Goal: Navigation & Orientation: Find specific page/section

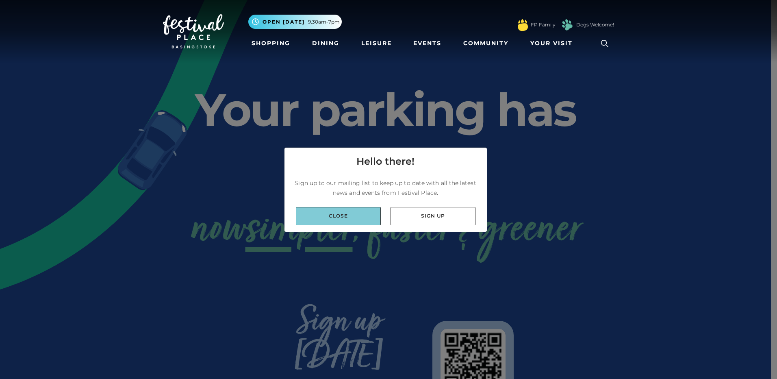
click at [342, 213] on link "Close" at bounding box center [338, 216] width 85 height 18
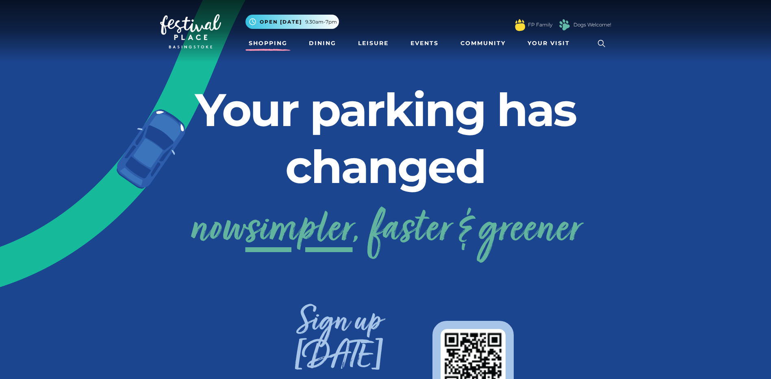
click at [253, 46] on link "Shopping" at bounding box center [267, 43] width 45 height 15
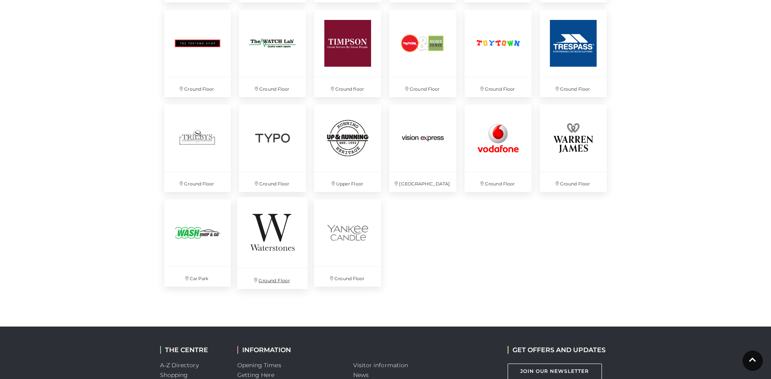
scroll to position [2194, 0]
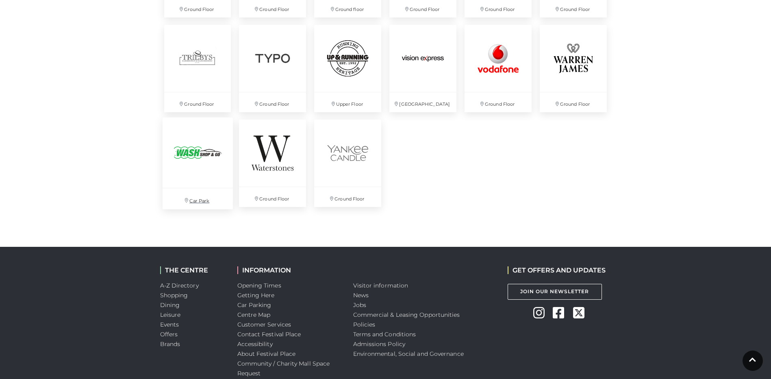
click at [202, 152] on img at bounding box center [197, 152] width 70 height 70
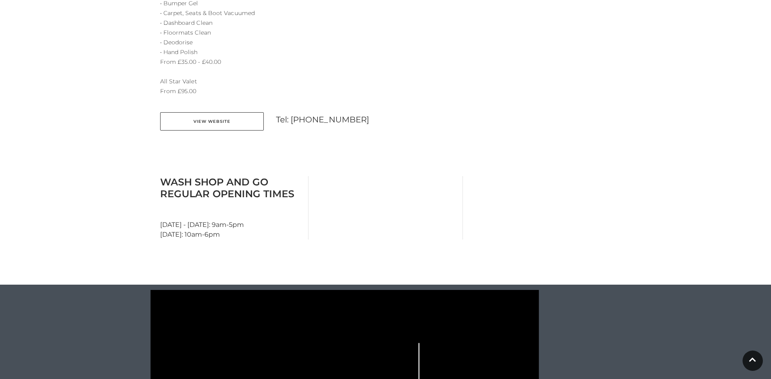
scroll to position [650, 0]
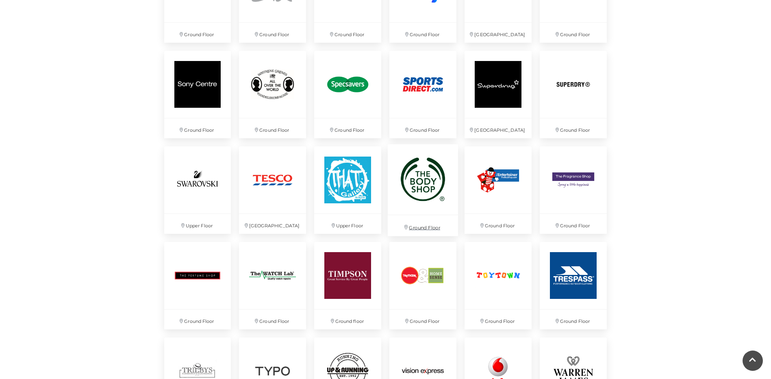
scroll to position [1855, 0]
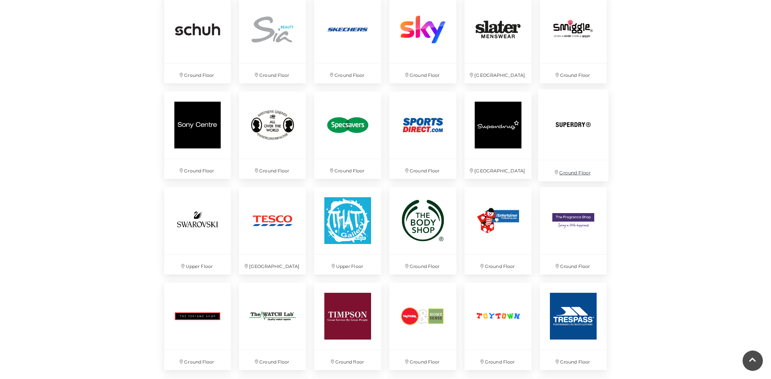
click at [568, 141] on img at bounding box center [573, 124] width 70 height 70
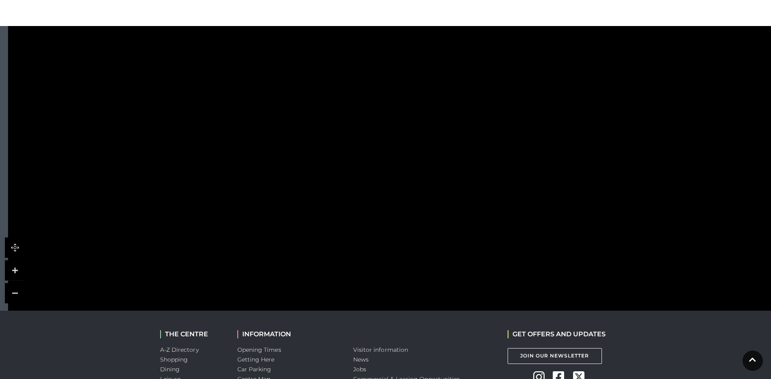
scroll to position [528, 0]
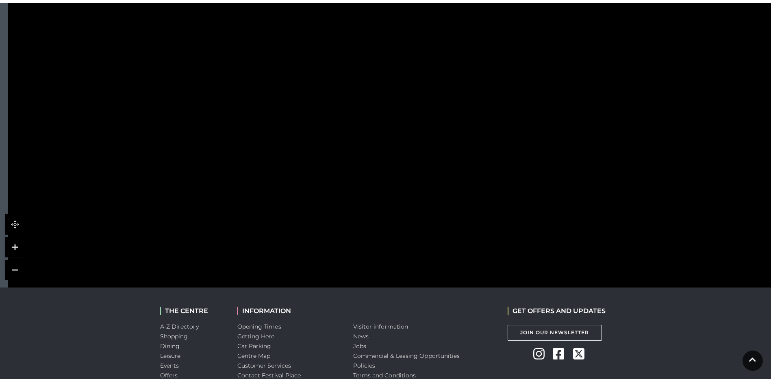
click at [16, 271] on link at bounding box center [15, 270] width 20 height 20
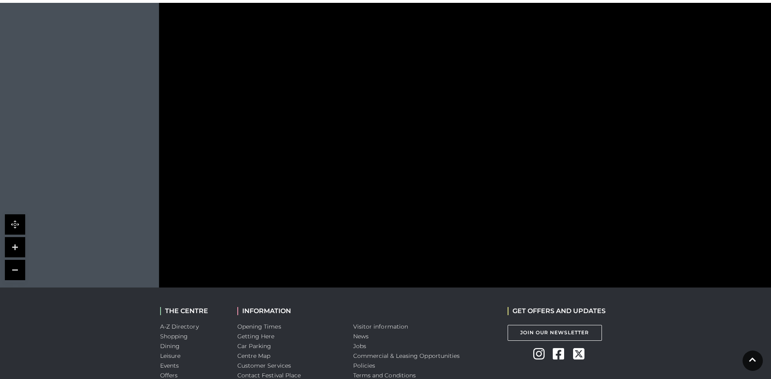
click at [16, 271] on link at bounding box center [15, 270] width 20 height 20
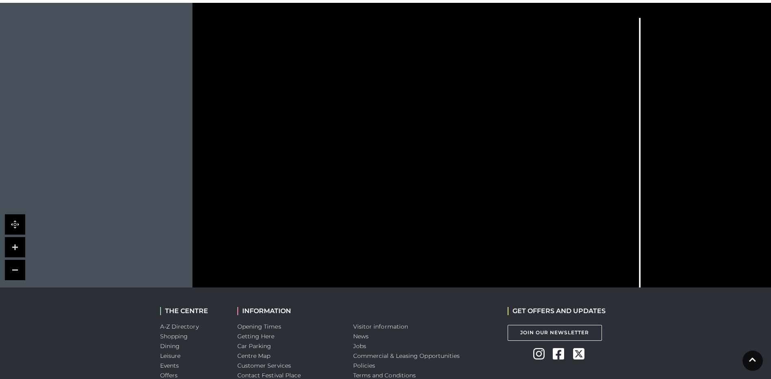
click at [16, 271] on link at bounding box center [15, 270] width 20 height 20
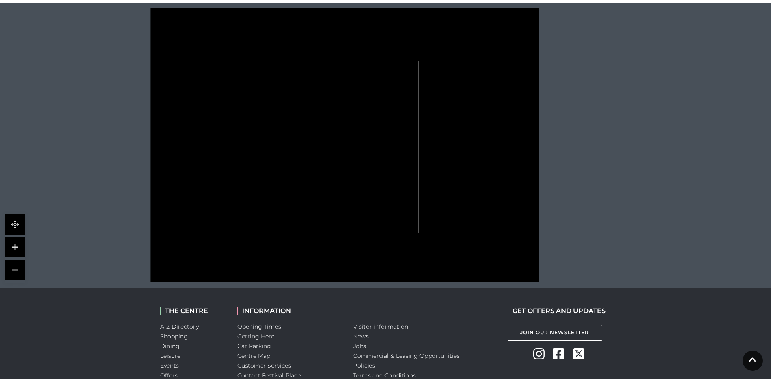
click at [16, 245] on link at bounding box center [15, 247] width 20 height 20
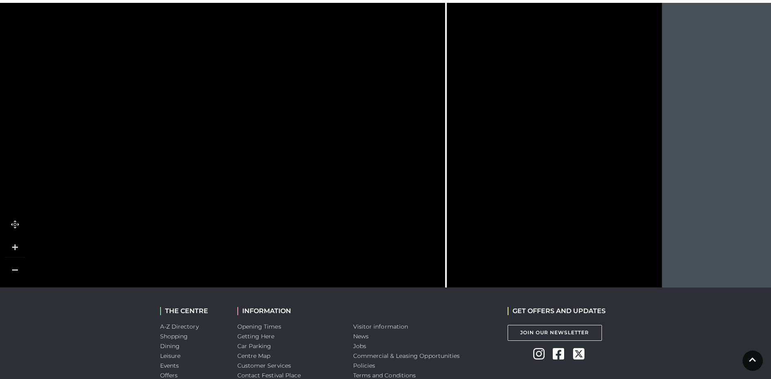
click at [15, 224] on link at bounding box center [15, 224] width 20 height 20
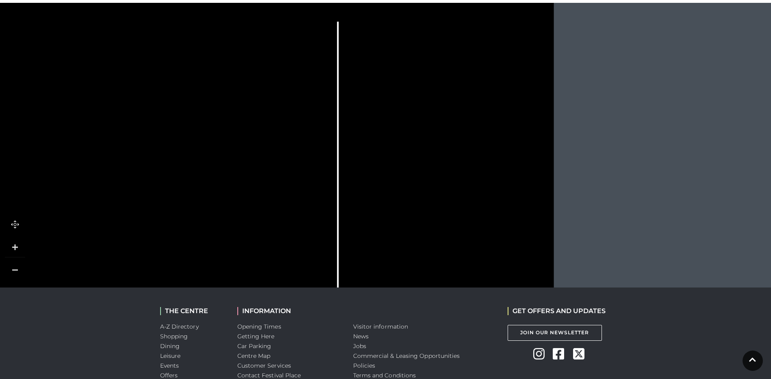
drag, startPoint x: 534, startPoint y: 127, endPoint x: 426, endPoint y: 154, distance: 111.6
click at [426, 154] on rect at bounding box center [439, 158] width 28 height 8
click at [19, 246] on link at bounding box center [15, 247] width 20 height 20
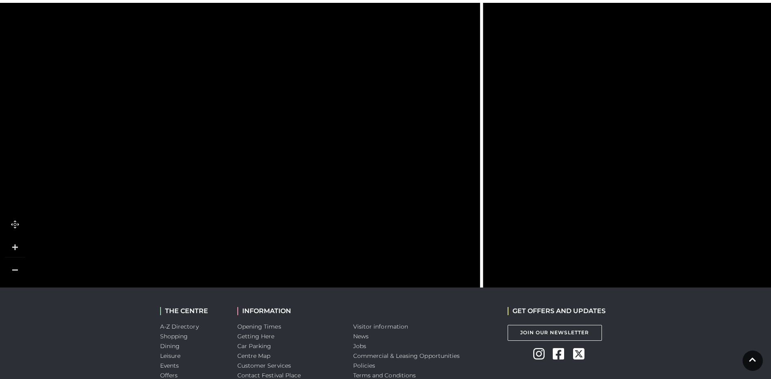
drag, startPoint x: 584, startPoint y: 209, endPoint x: 778, endPoint y: 56, distance: 247.4
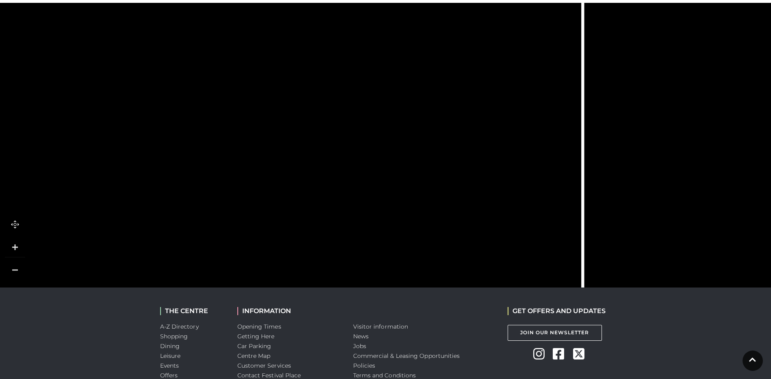
drag, startPoint x: 197, startPoint y: 90, endPoint x: 315, endPoint y: 341, distance: 277.4
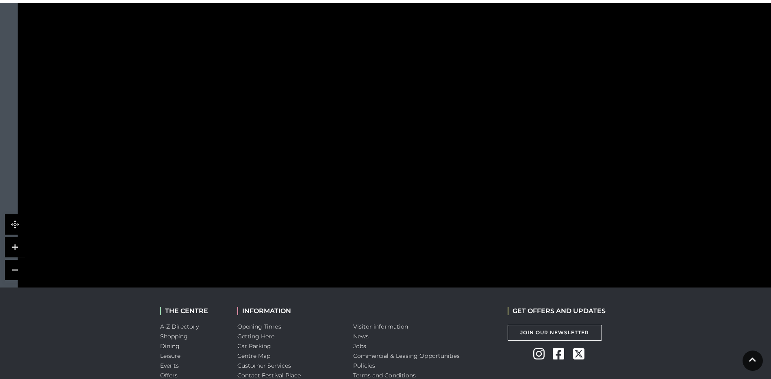
drag, startPoint x: 117, startPoint y: 133, endPoint x: 400, endPoint y: 256, distance: 309.4
click at [400, 256] on rect at bounding box center [398, 281] width 20 height 50
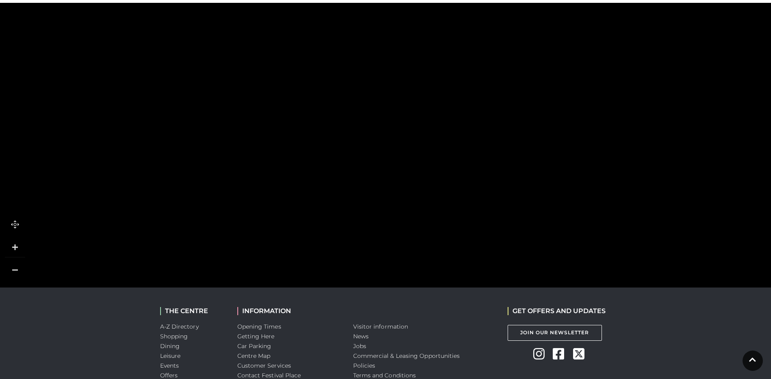
drag, startPoint x: 314, startPoint y: 163, endPoint x: 260, endPoint y: 193, distance: 62.0
drag, startPoint x: 291, startPoint y: 223, endPoint x: 256, endPoint y: 88, distance: 139.7
click at [286, 93] on icon at bounding box center [285, 106] width 13 height 49
drag, startPoint x: 494, startPoint y: 193, endPoint x: 475, endPoint y: 76, distance: 118.2
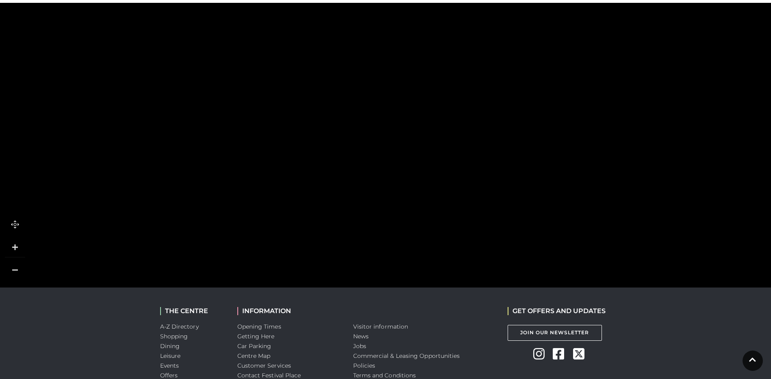
click at [475, 76] on polygon at bounding box center [305, 224] width 537 height 622
drag, startPoint x: 252, startPoint y: 189, endPoint x: 320, endPoint y: 50, distance: 154.5
click at [320, 50] on polygon at bounding box center [383, 57] width 537 height 622
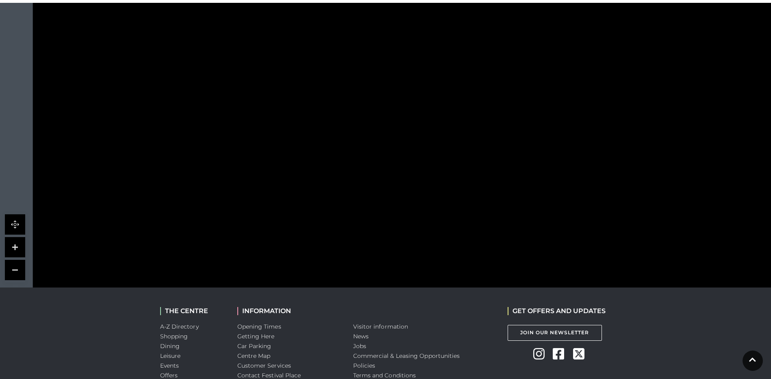
drag, startPoint x: 191, startPoint y: 204, endPoint x: 214, endPoint y: 69, distance: 137.2
click at [214, 69] on polygon at bounding box center [211, 85] width 46 height 37
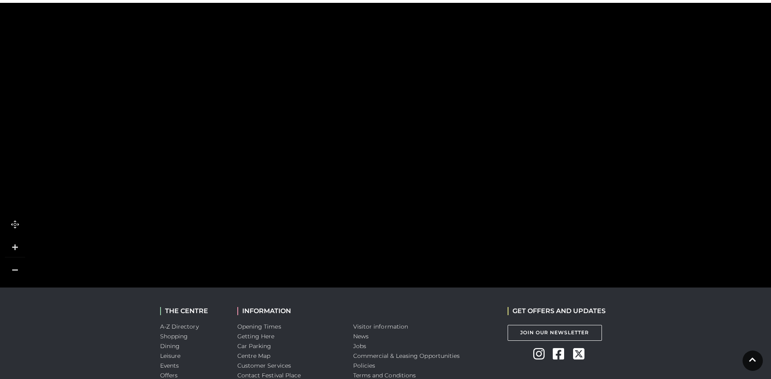
drag, startPoint x: 368, startPoint y: 80, endPoint x: 293, endPoint y: 150, distance: 103.2
click at [293, 150] on rect at bounding box center [283, 161] width 38 height 74
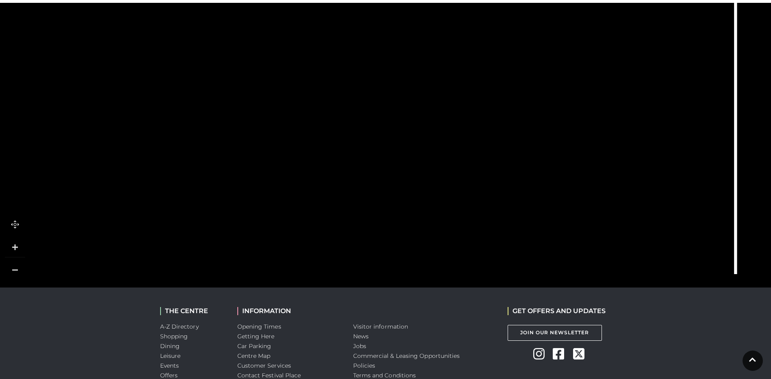
drag, startPoint x: 504, startPoint y: 108, endPoint x: 442, endPoint y: 141, distance: 69.6
click at [416, 171] on polygon at bounding box center [428, 199] width 148 height 105
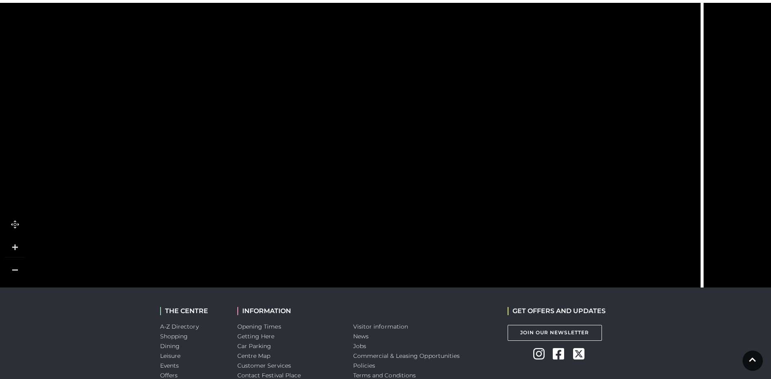
drag, startPoint x: 449, startPoint y: 42, endPoint x: 413, endPoint y: 199, distance: 161.0
click at [413, 202] on rect at bounding box center [423, 207] width 39 height 15
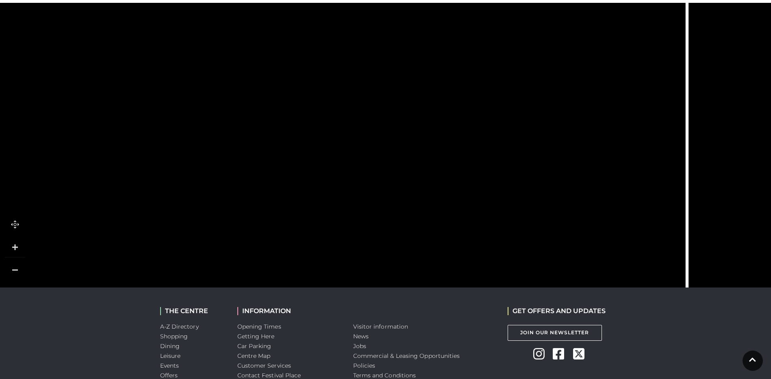
drag, startPoint x: 413, startPoint y: 135, endPoint x: 396, endPoint y: 189, distance: 56.3
click at [396, 189] on rect at bounding box center [414, 196] width 50 height 14
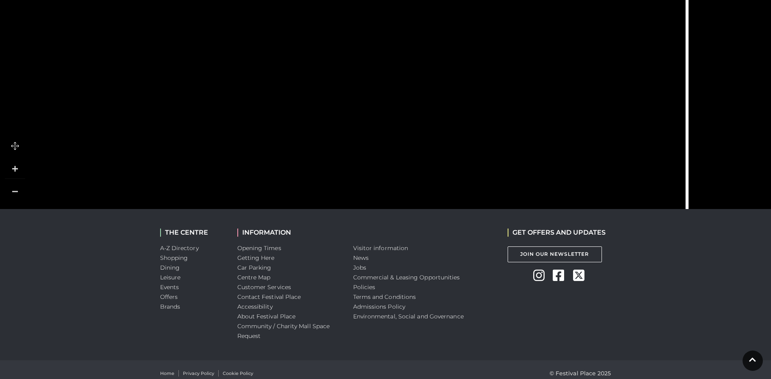
scroll to position [614, 0]
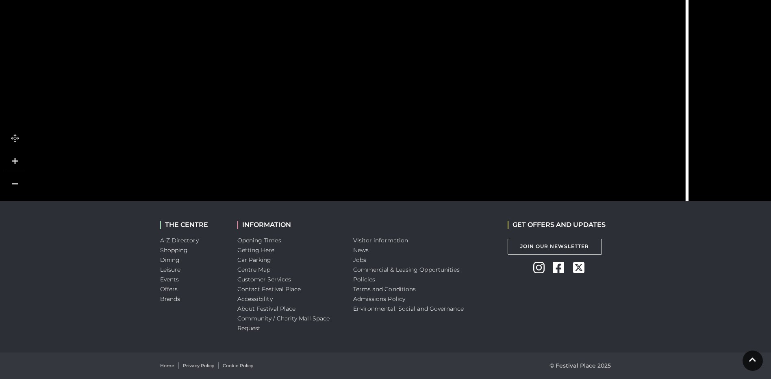
click at [11, 185] on link at bounding box center [15, 184] width 20 height 20
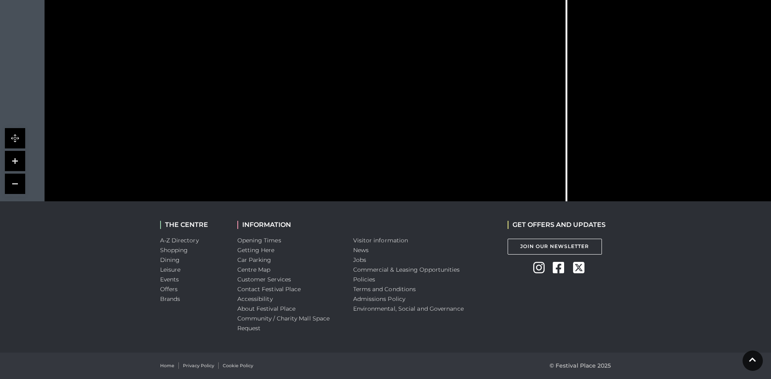
click at [11, 185] on link at bounding box center [15, 184] width 20 height 20
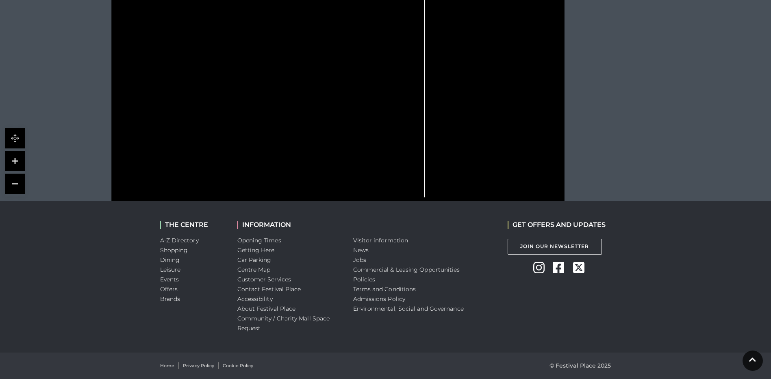
click at [15, 183] on link at bounding box center [15, 184] width 20 height 20
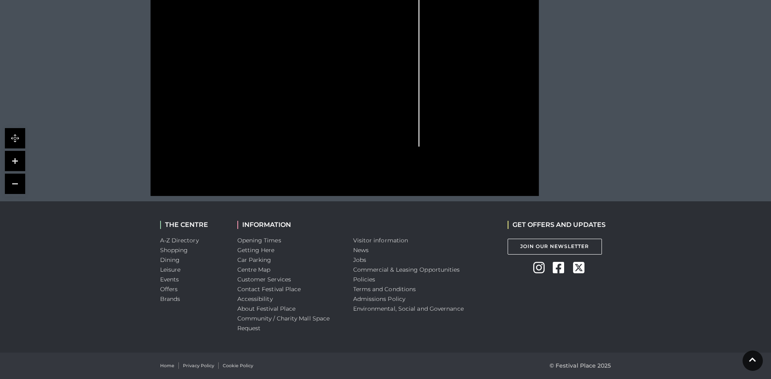
drag, startPoint x: 198, startPoint y: 96, endPoint x: 241, endPoint y: 183, distance: 97.2
click at [241, 183] on icon at bounding box center [344, 59] width 495 height 274
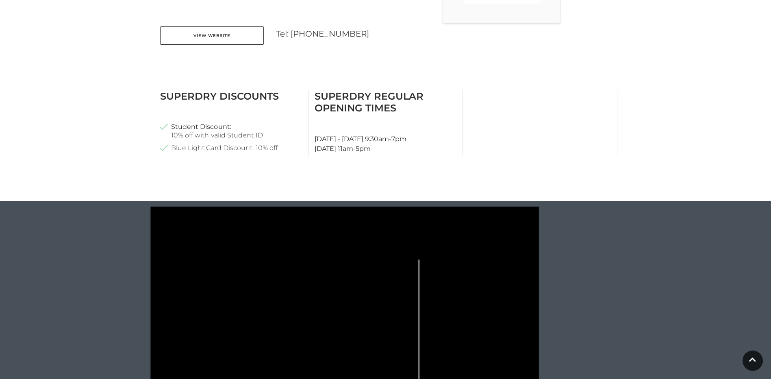
scroll to position [127, 0]
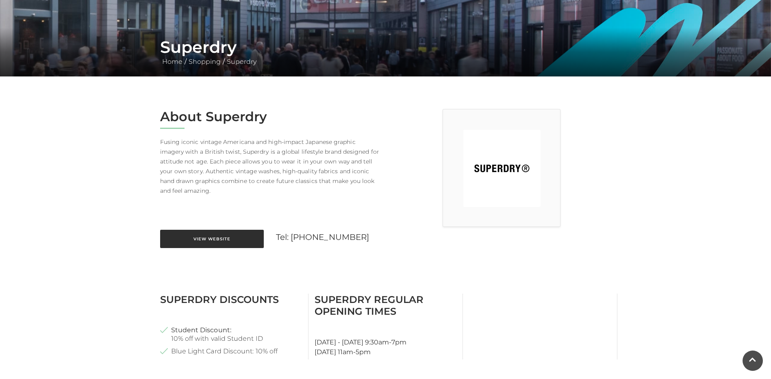
click at [197, 235] on link "View Website" at bounding box center [212, 239] width 104 height 18
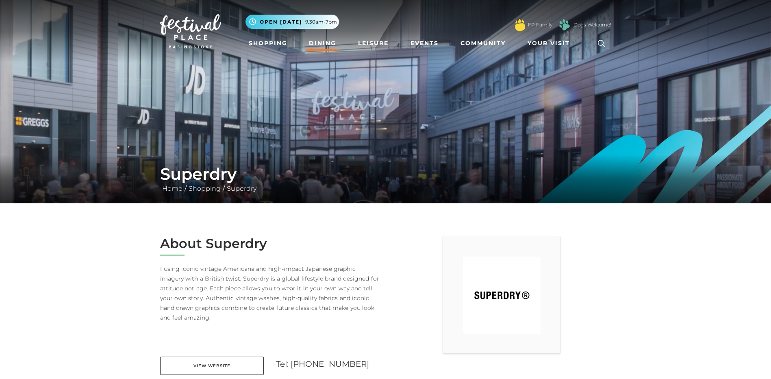
click at [328, 39] on link "Dining" at bounding box center [323, 43] width 34 height 15
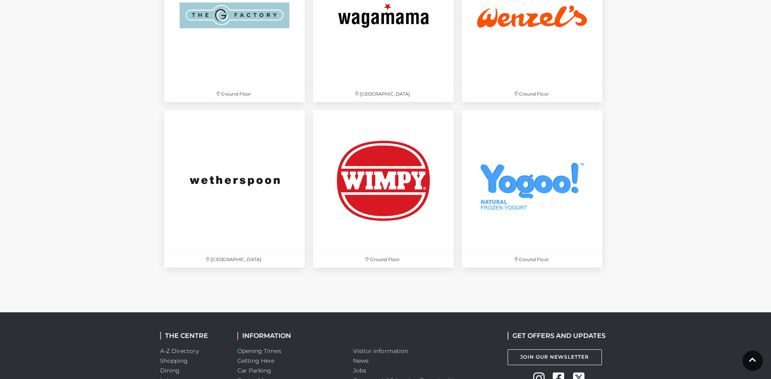
scroll to position [2763, 0]
